Goal: Task Accomplishment & Management: Manage account settings

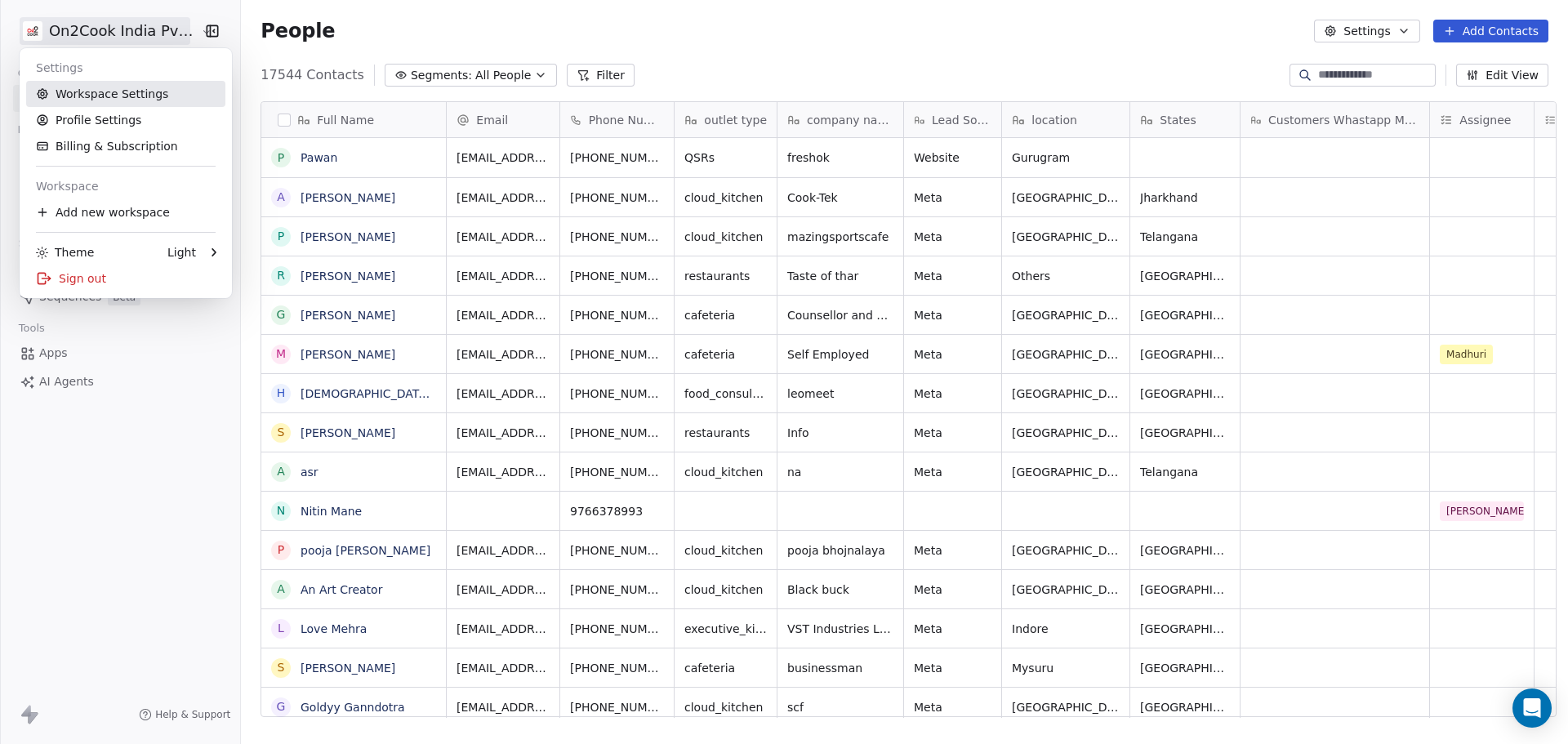
scroll to position [642, 1322]
drag, startPoint x: 0, startPoint y: 0, endPoint x: 146, endPoint y: 101, distance: 177.5
click at [146, 101] on link "Workspace Settings" at bounding box center [126, 94] width 199 height 26
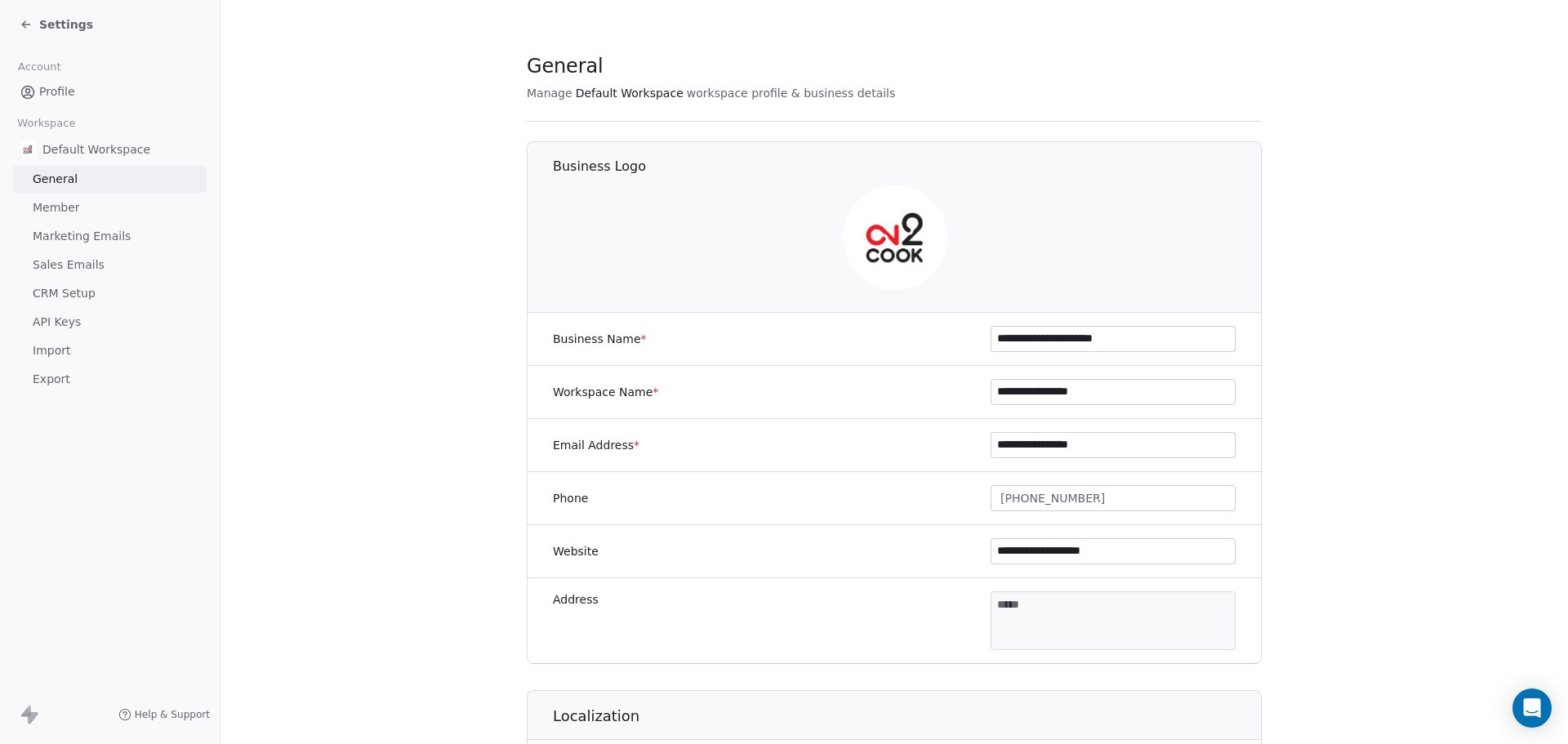
click at [69, 216] on link "Member" at bounding box center [109, 207] width 194 height 27
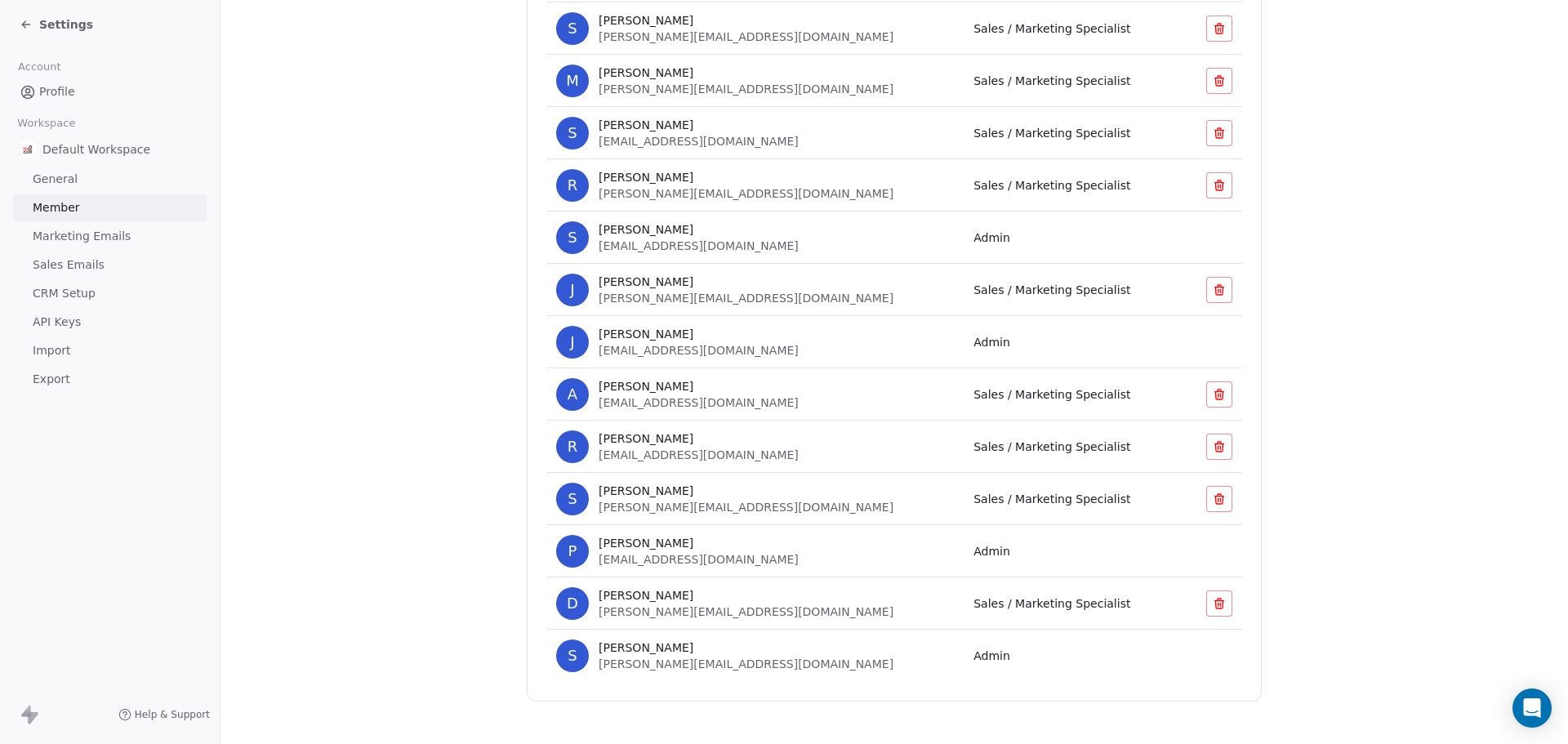
scroll to position [536, 0]
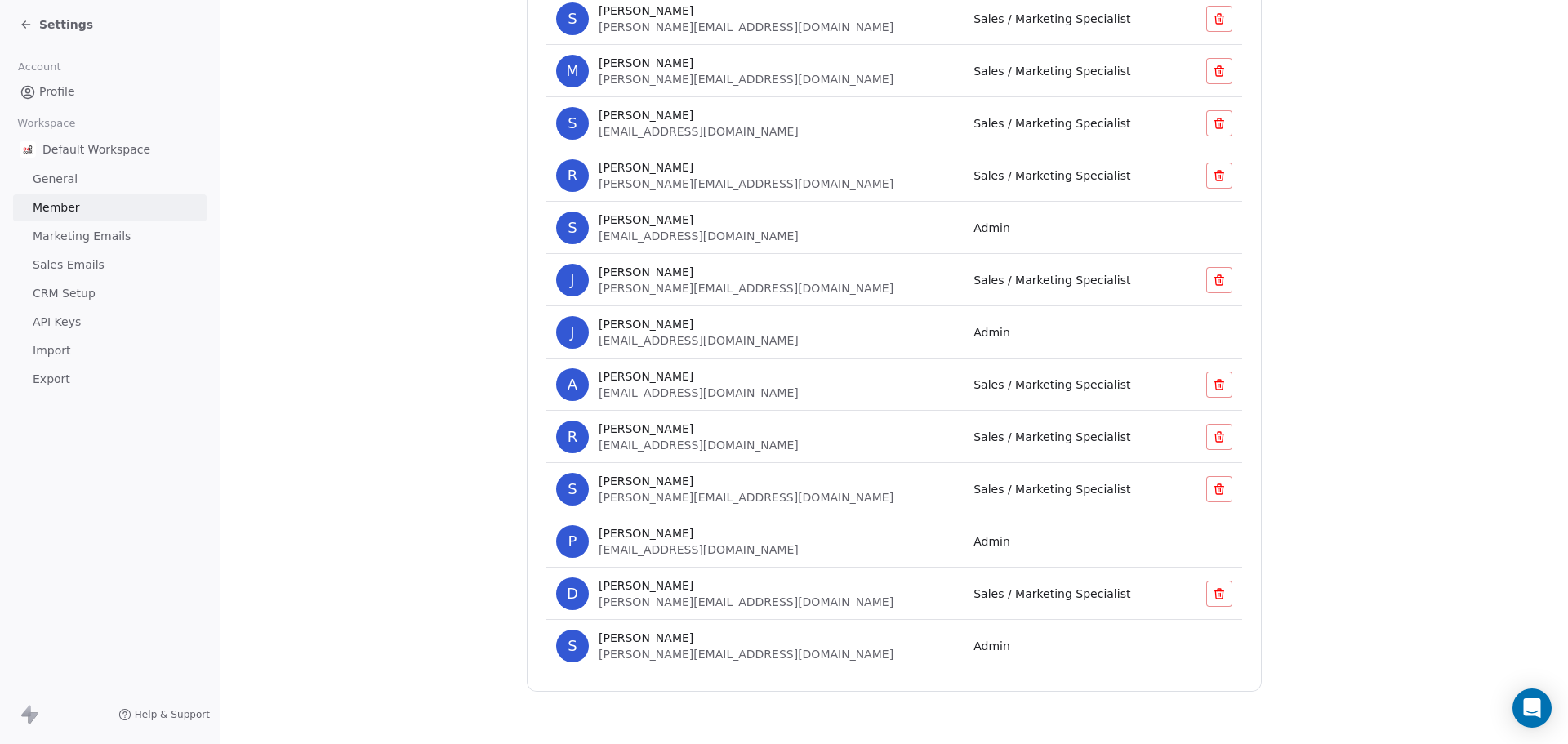
click at [819, 658] on div "S [PERSON_NAME] [PERSON_NAME][EMAIL_ADDRESS][DOMAIN_NAME]" at bounding box center [755, 646] width 398 height 33
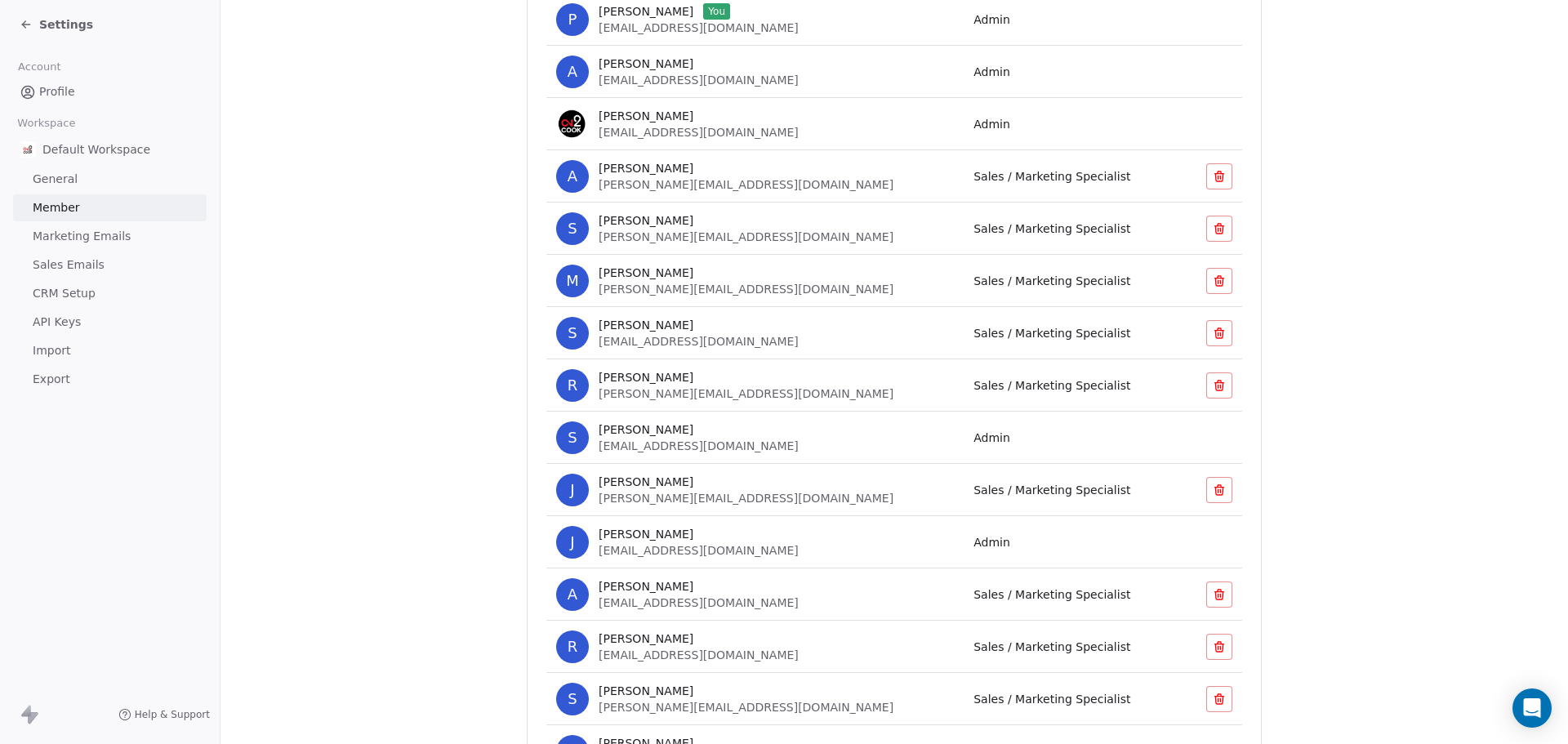
scroll to position [296, 0]
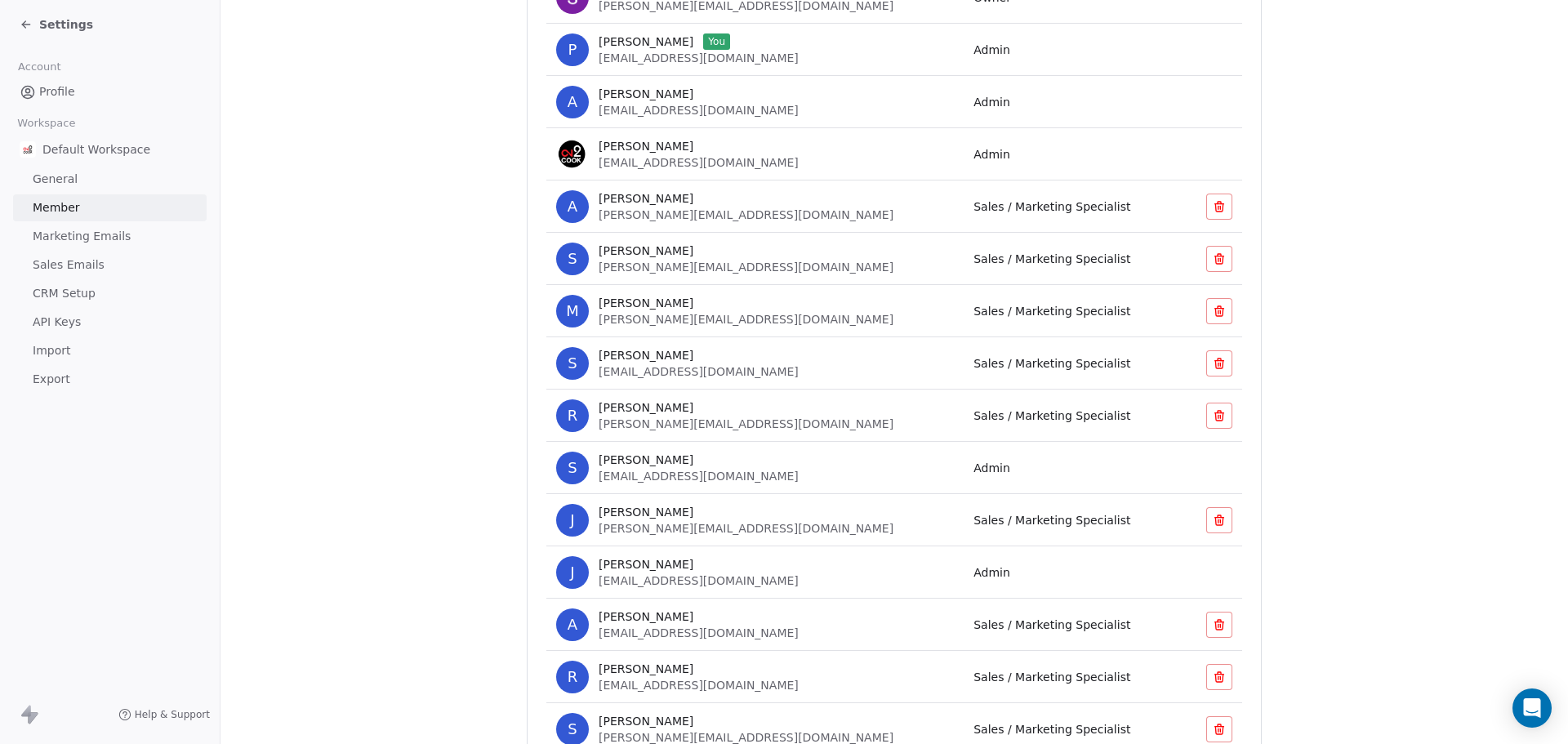
click at [33, 30] on div "Settings" at bounding box center [56, 25] width 74 height 16
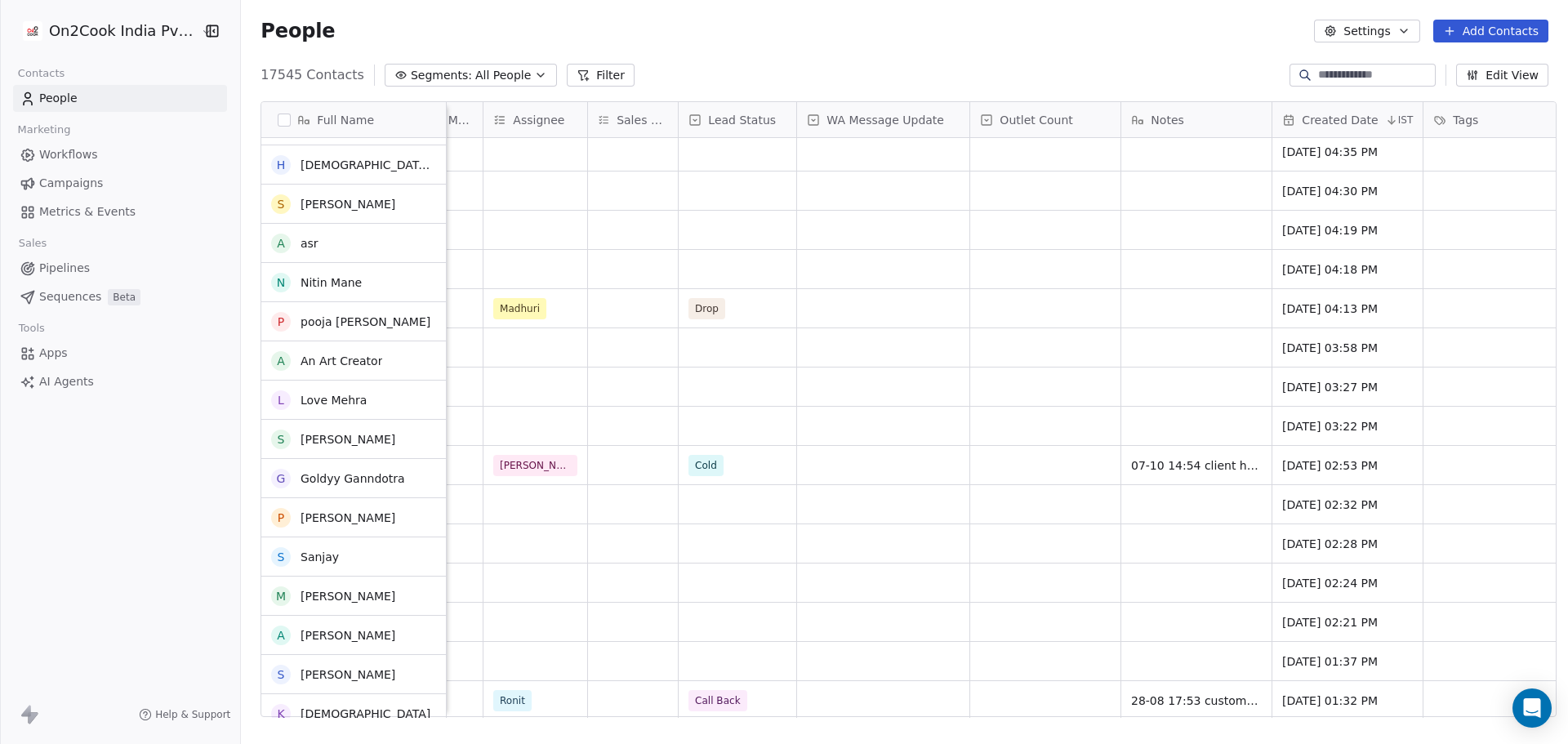
scroll to position [85, 0]
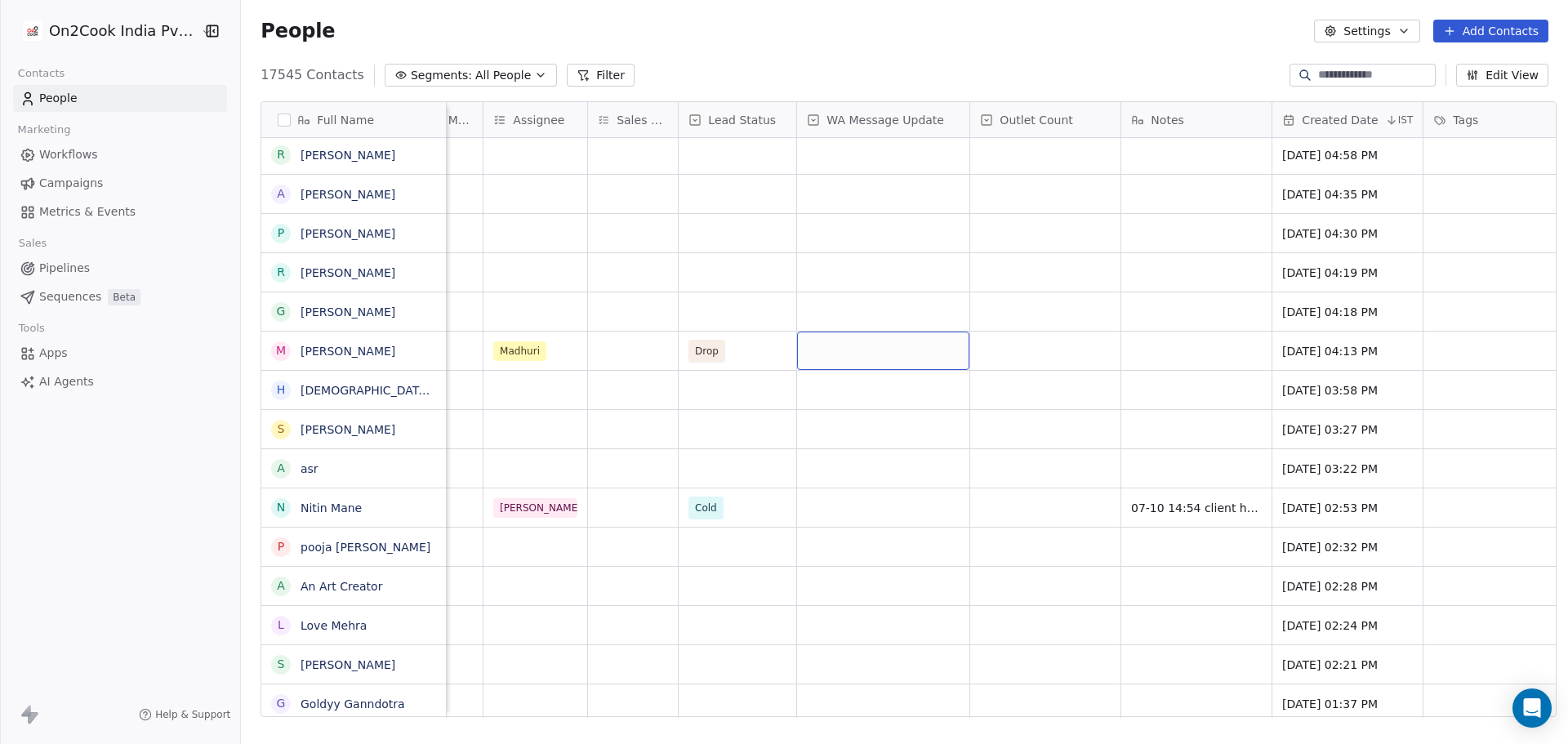
click at [116, 35] on html "On2Cook India Pvt. Ltd. Contacts People Marketing Workflows Campaigns Metrics &…" at bounding box center [784, 372] width 1568 height 744
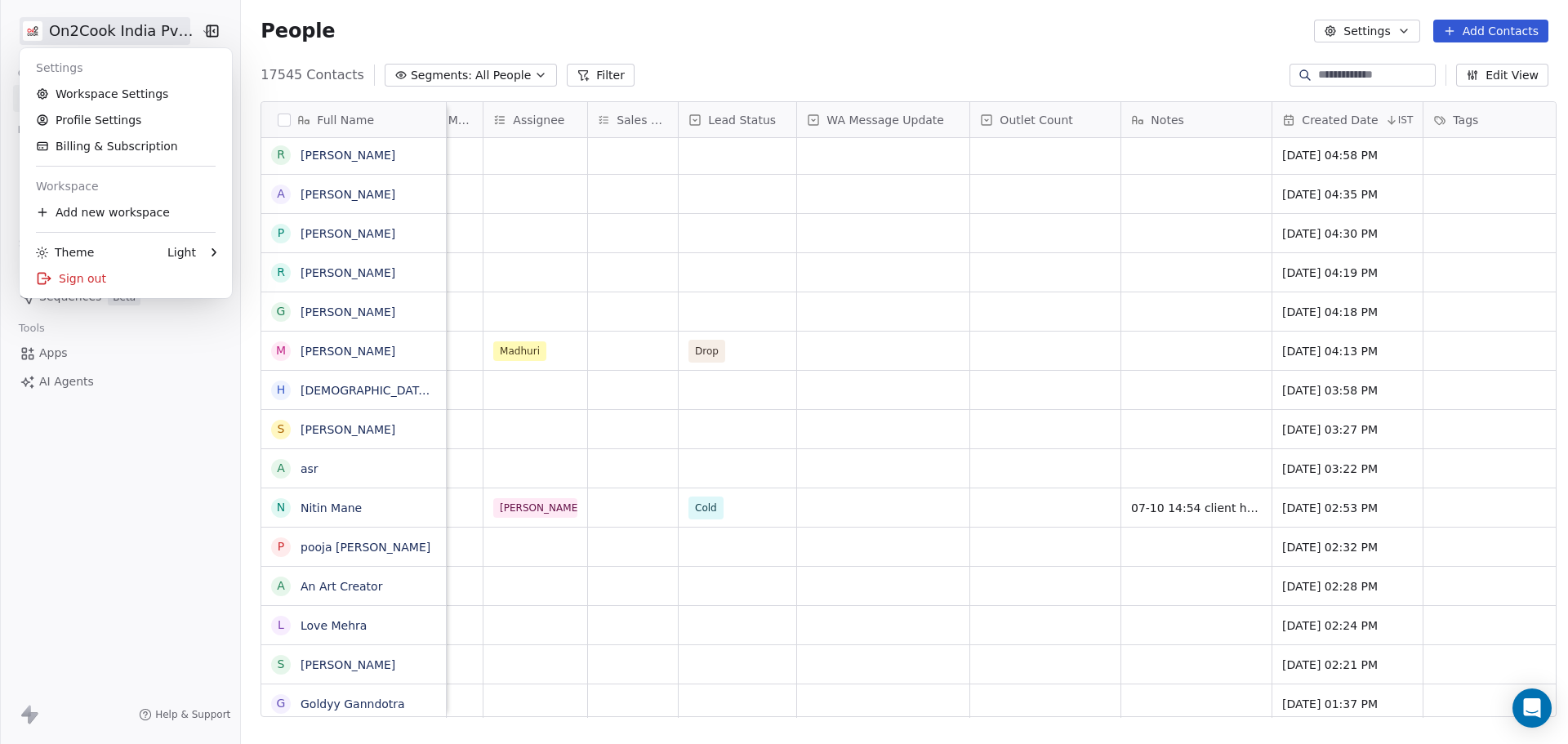
click at [837, 342] on html "On2Cook India Pvt. Ltd. Contacts People Marketing Workflows Campaigns Metrics &…" at bounding box center [784, 372] width 1568 height 744
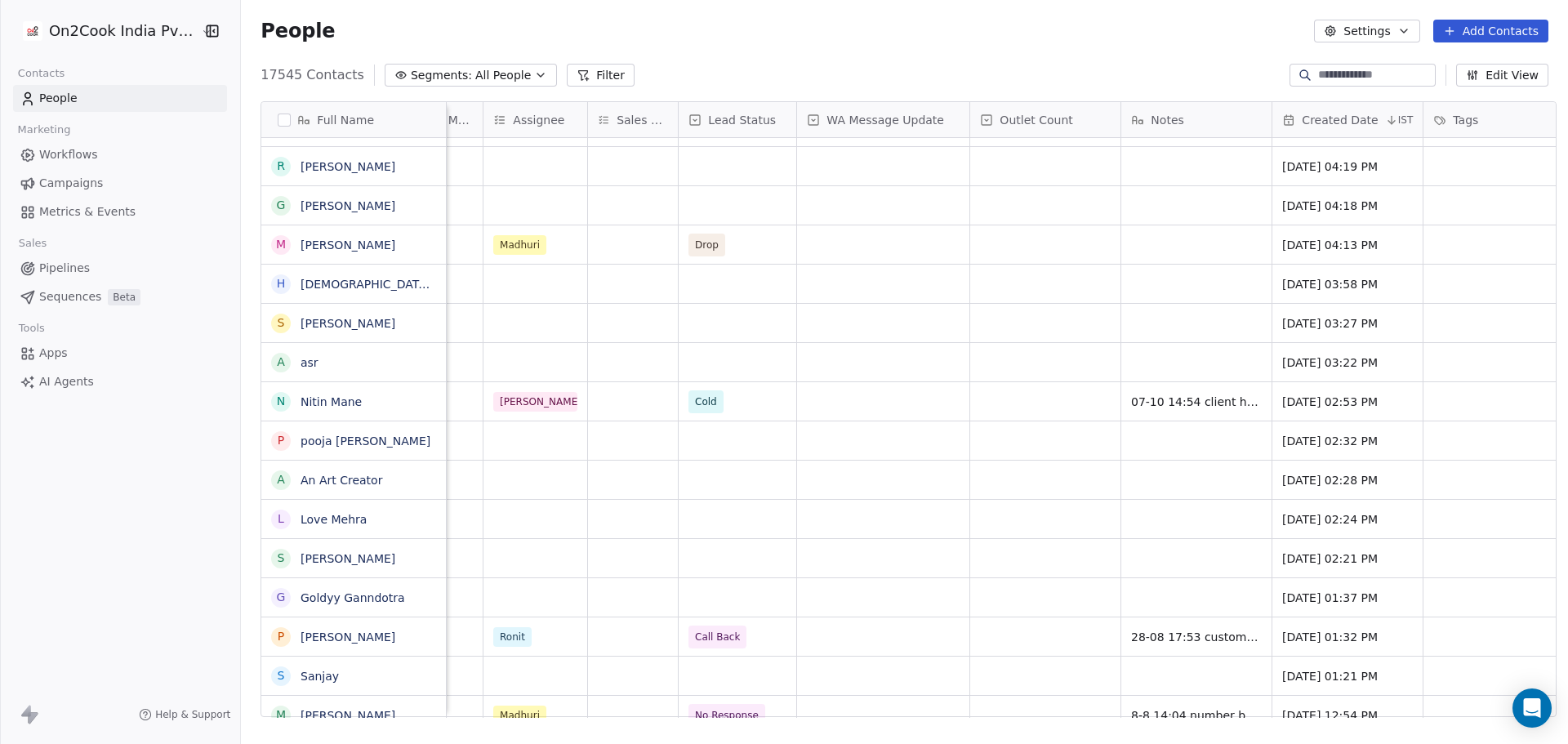
click at [163, 29] on html "On2Cook India Pvt. Ltd. Contacts People Marketing Workflows Campaigns Metrics &…" at bounding box center [784, 372] width 1568 height 744
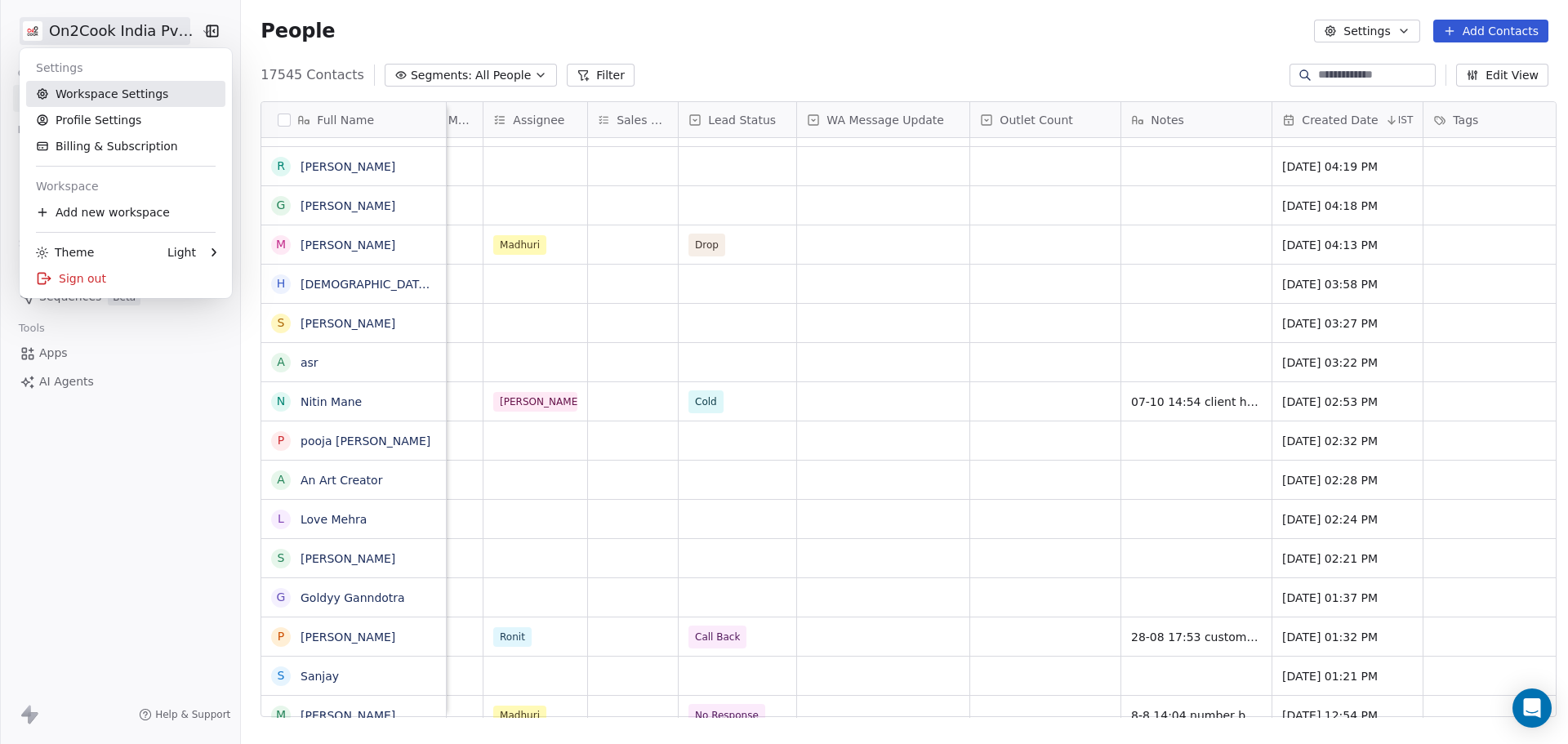
click at [192, 91] on link "Workspace Settings" at bounding box center [126, 94] width 199 height 26
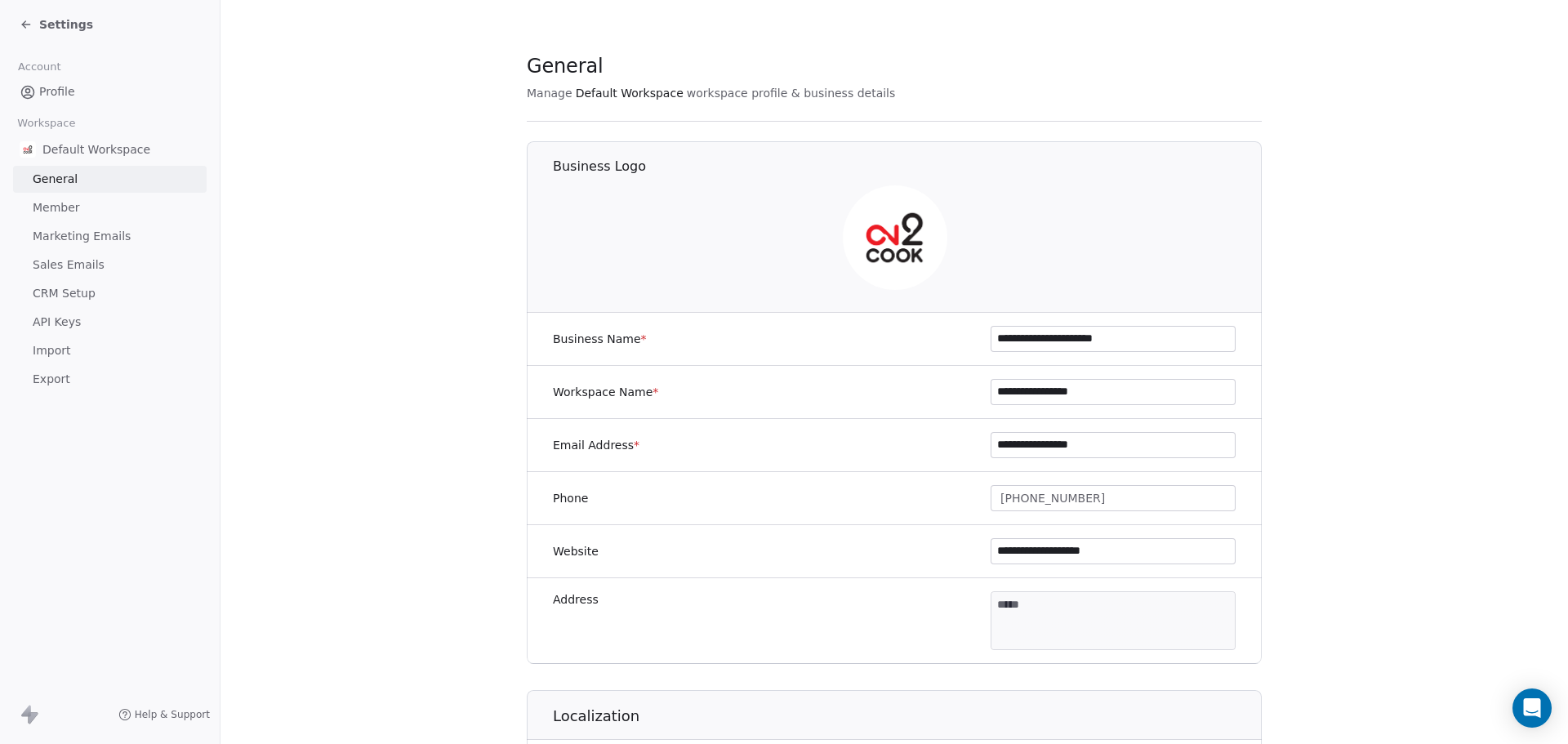
click at [95, 214] on link "Member" at bounding box center [109, 207] width 194 height 27
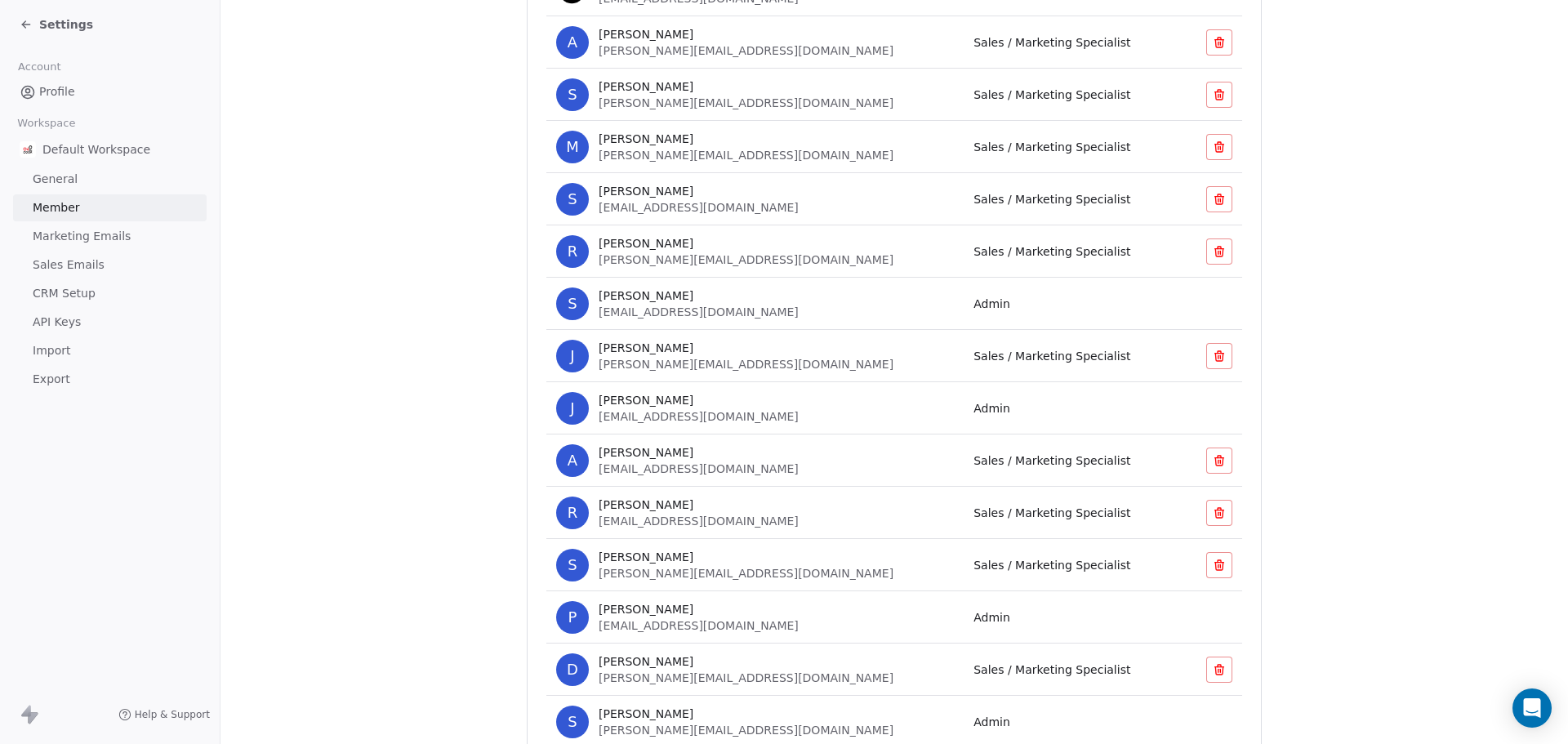
scroll to position [536, 0]
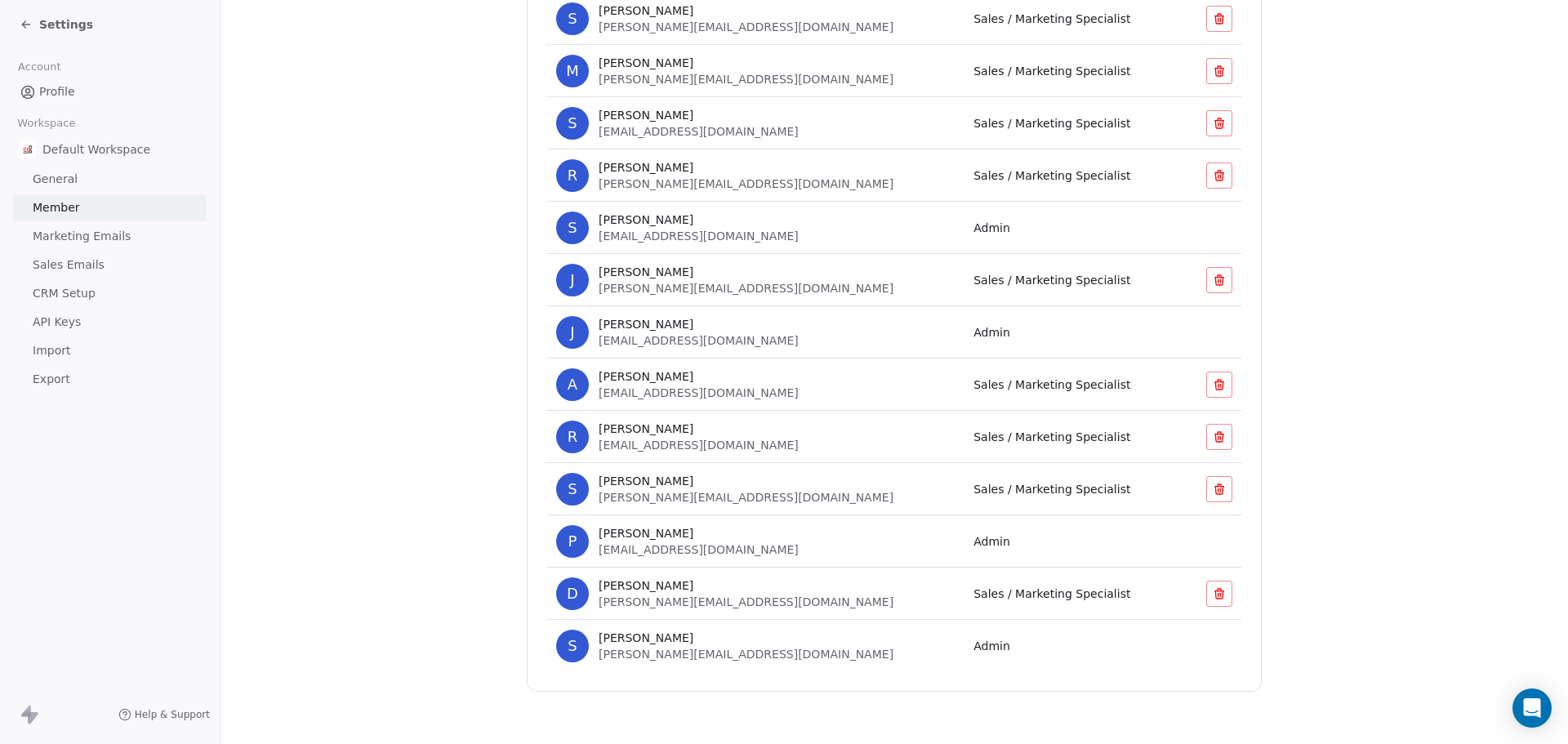
click at [964, 644] on td "Admin" at bounding box center [1067, 646] width 207 height 52
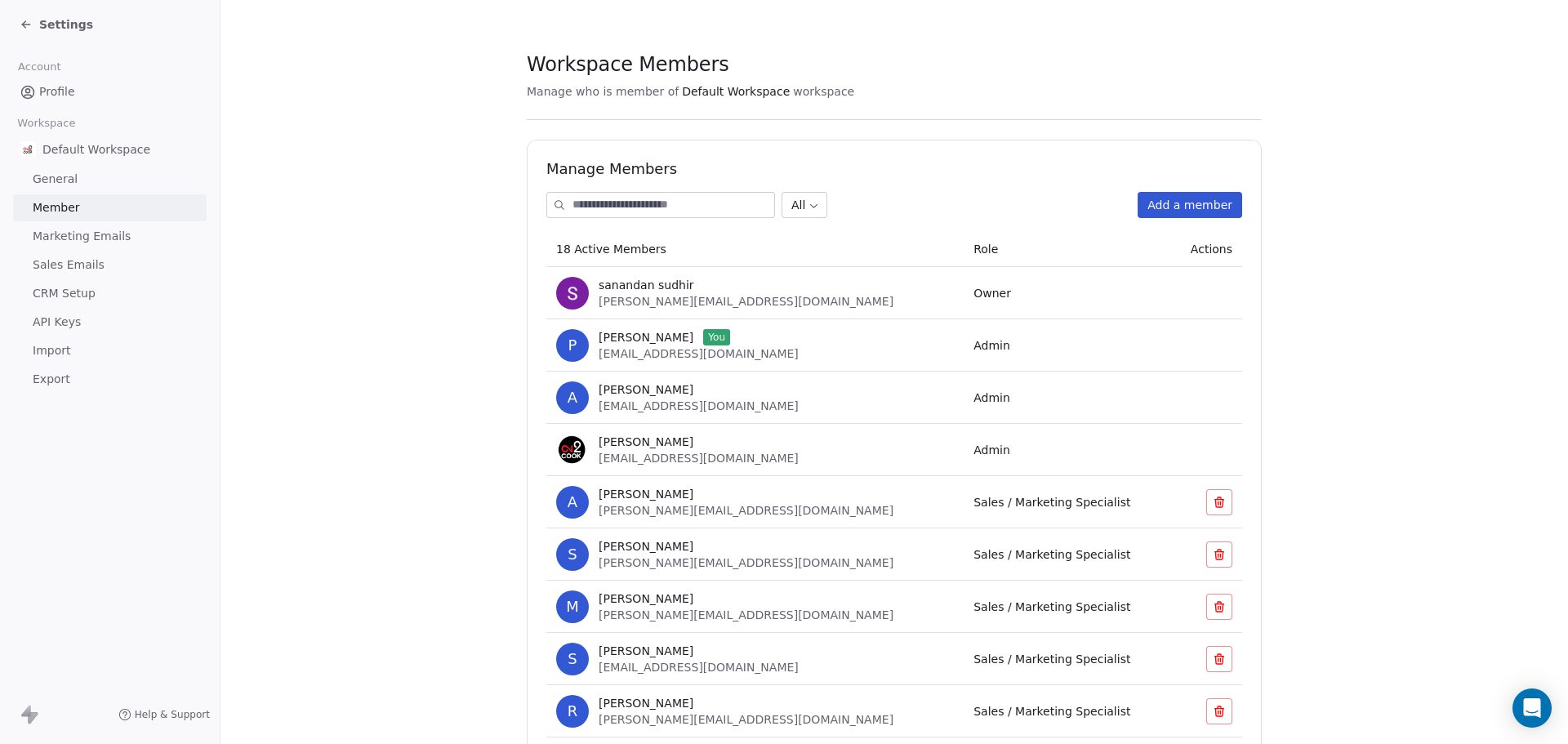
click at [19, 32] on div "Settings" at bounding box center [109, 25] width 220 height 49
click at [24, 25] on icon at bounding box center [25, 25] width 7 height 0
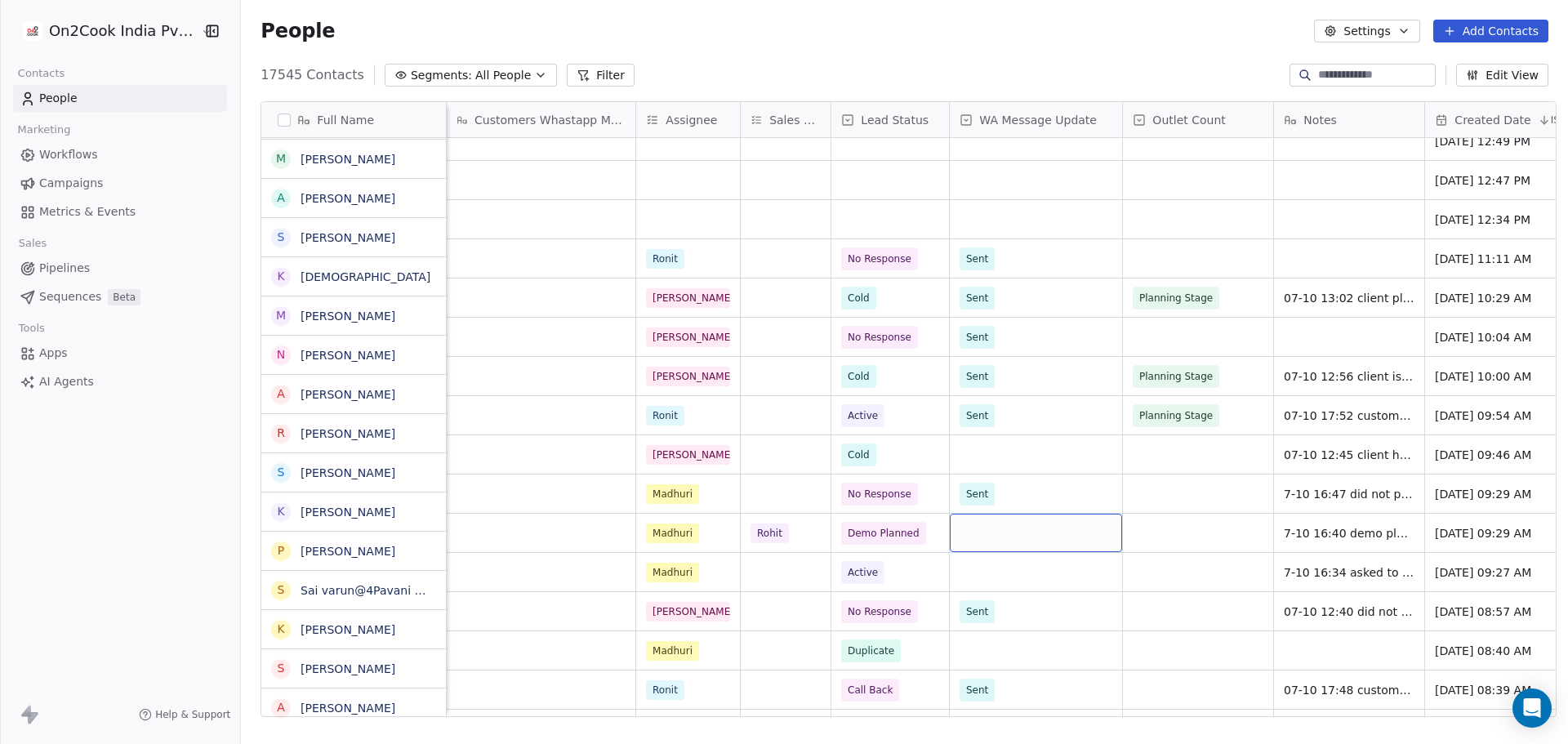
scroll to position [762, 0]
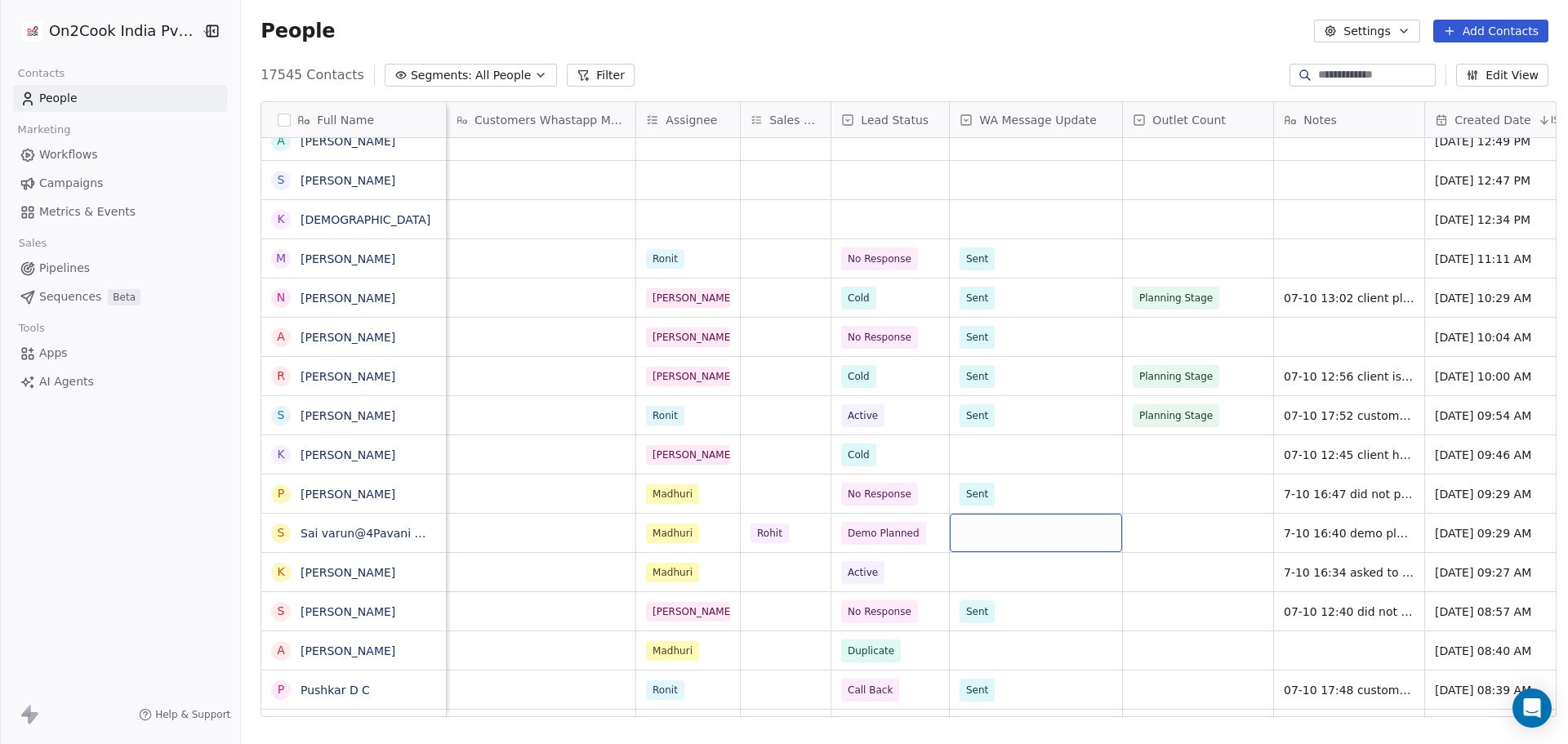
click at [986, 530] on div "grid" at bounding box center [1036, 532] width 172 height 38
click at [987, 581] on div "Sent" at bounding box center [980, 576] width 22 height 15
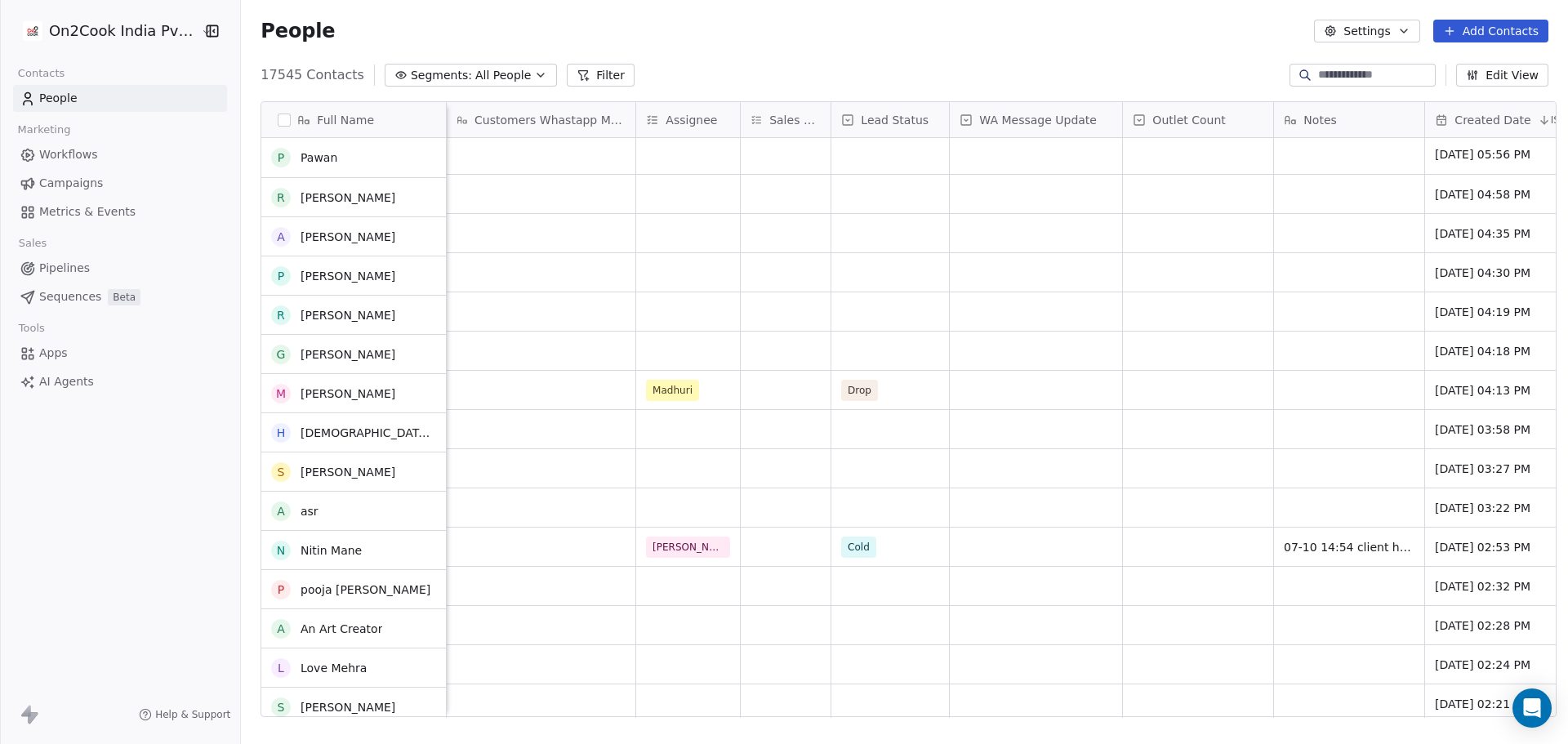
scroll to position [0, 0]
click at [148, 23] on html "On2Cook India Pvt. Ltd. Contacts People Marketing Workflows Campaigns Metrics &…" at bounding box center [784, 372] width 1568 height 744
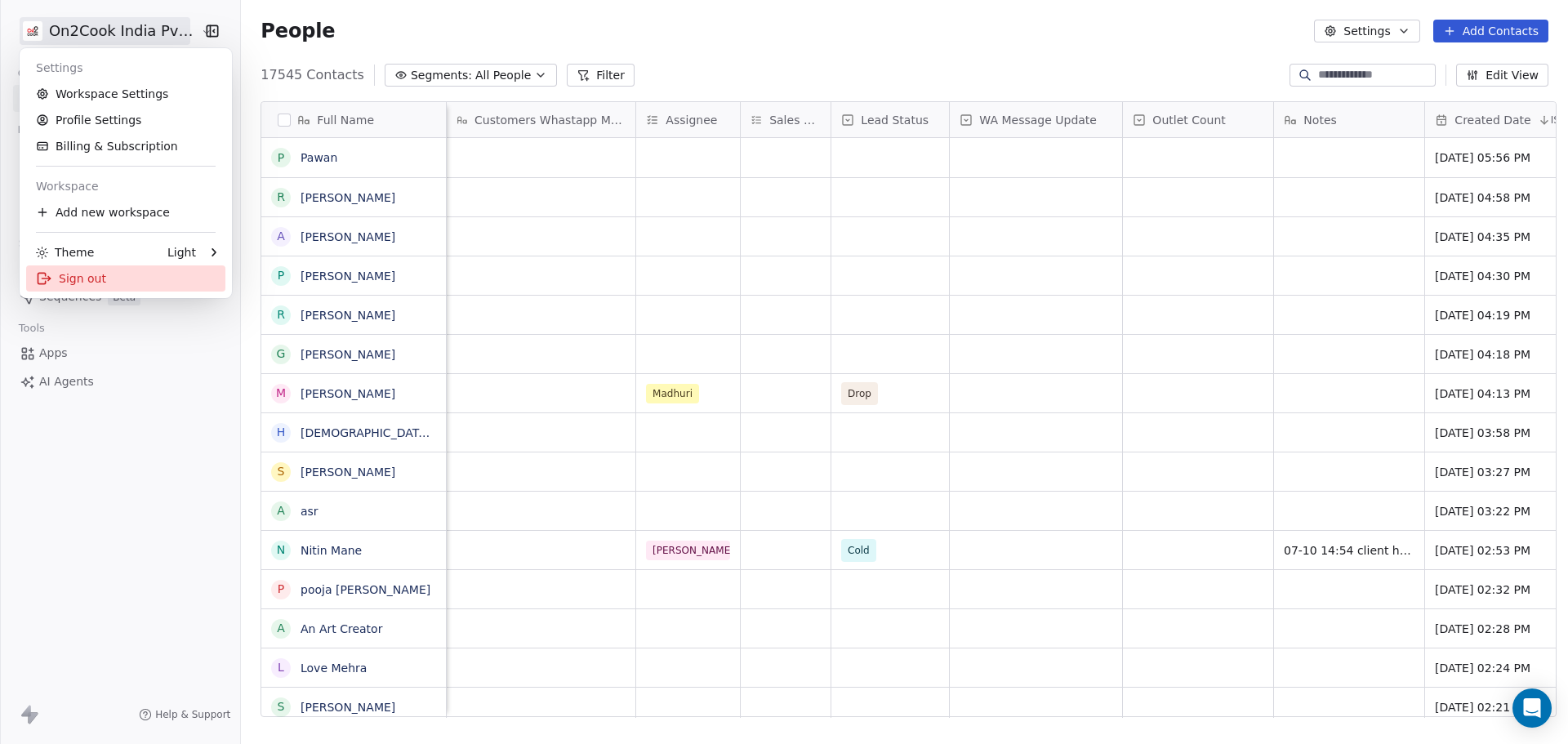
click at [100, 281] on div "Sign out" at bounding box center [126, 278] width 199 height 26
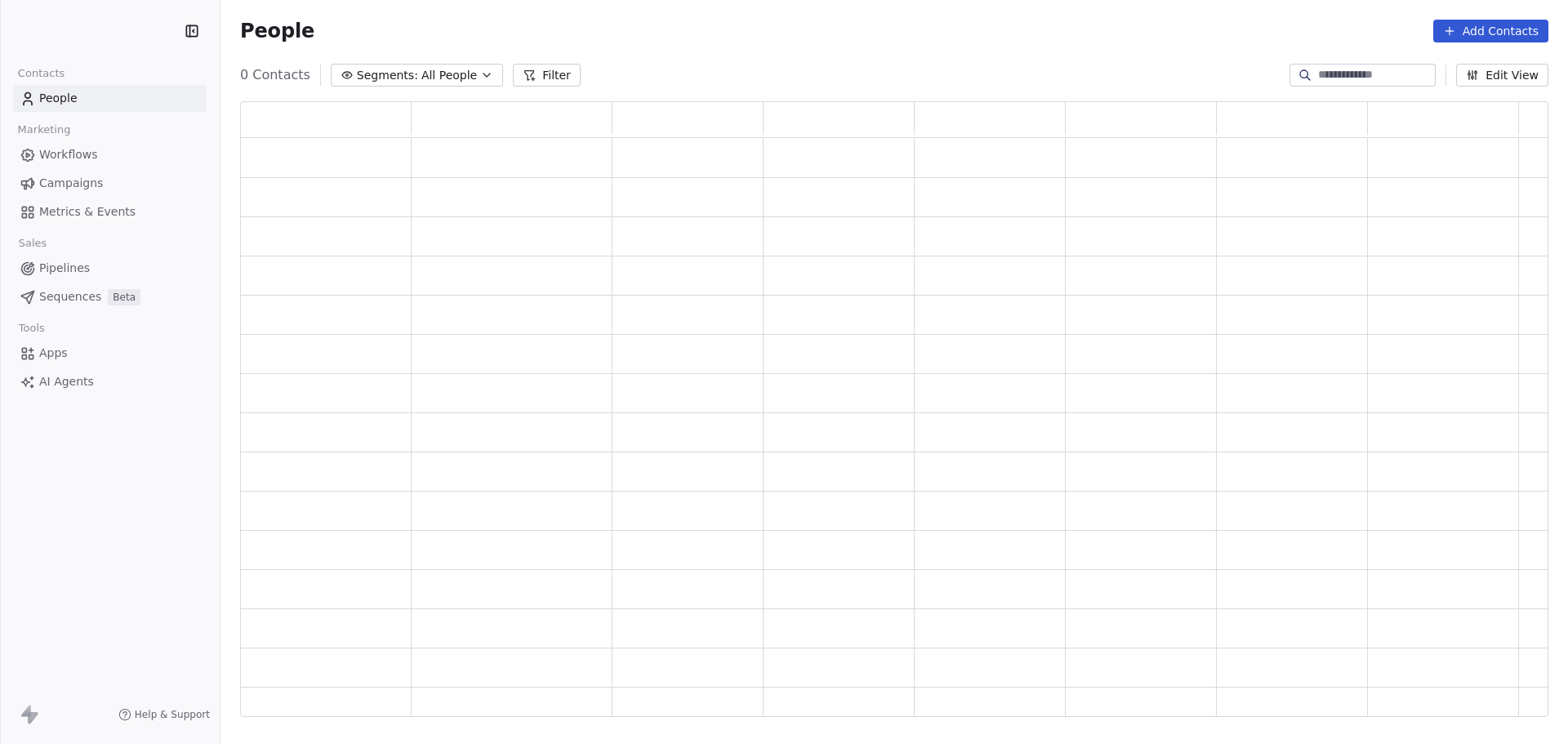
scroll to position [603, 1296]
